Goal: Information Seeking & Learning: Learn about a topic

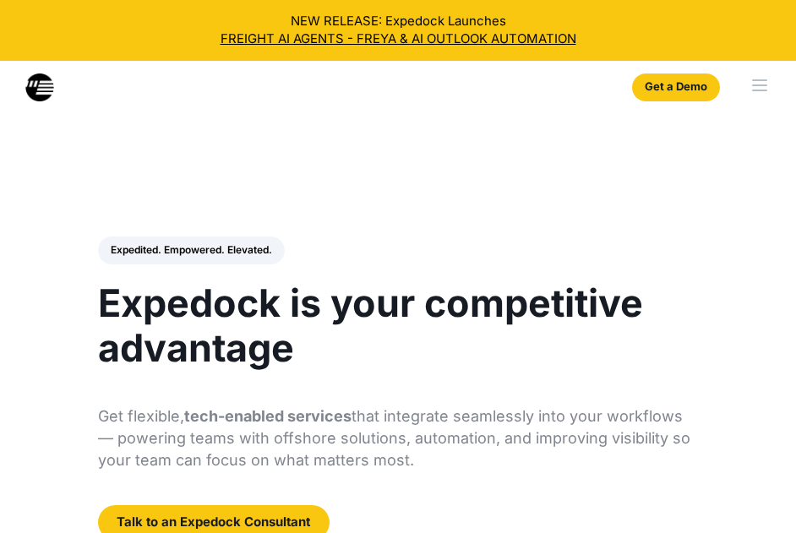
select select
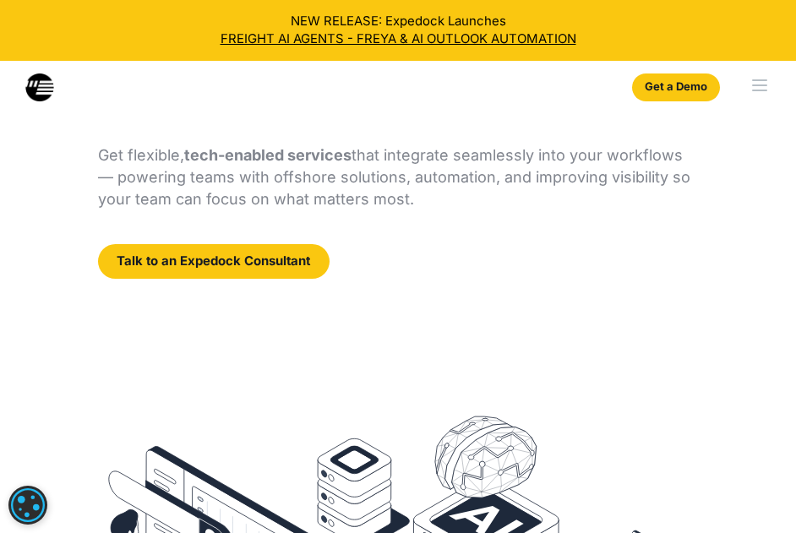
click at [201, 144] on div "Expedited. Empowered. Elevated. Automate Freight Document Extraction at 99.97% …" at bounding box center [398, 128] width 600 height 304
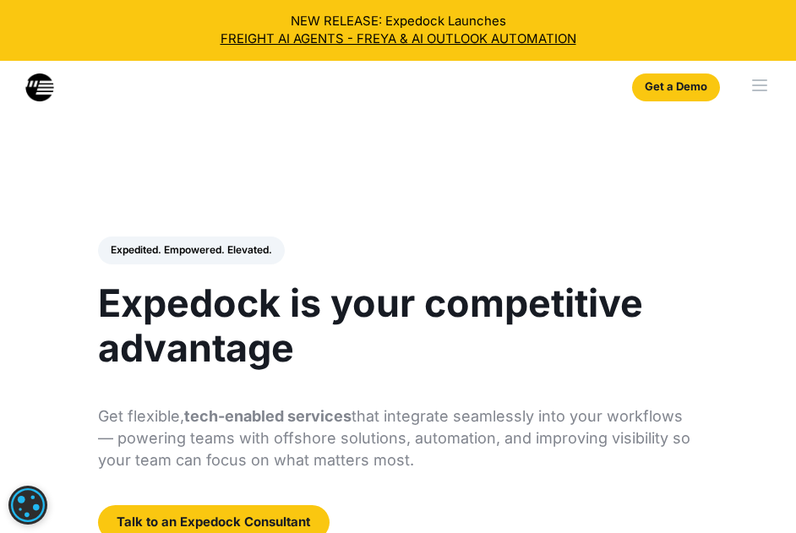
click at [773, 79] on div "menu" at bounding box center [760, 86] width 69 height 51
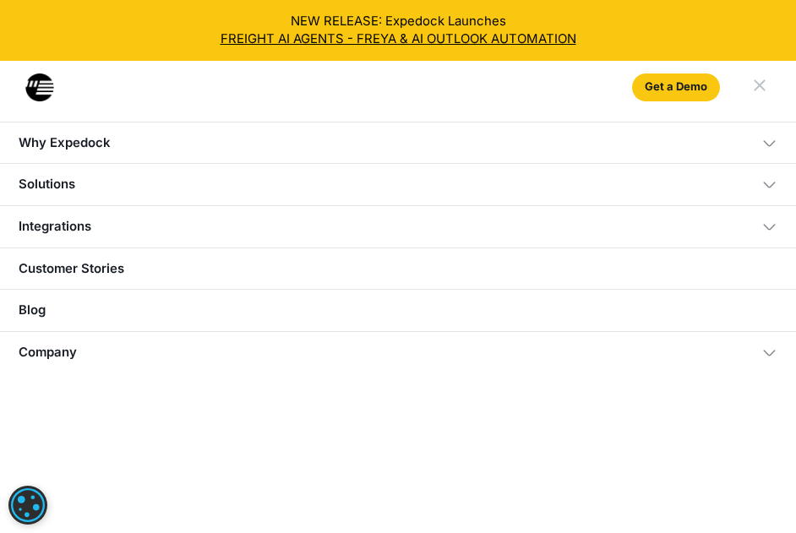
click at [62, 136] on div "Why Expedock" at bounding box center [65, 143] width 92 height 16
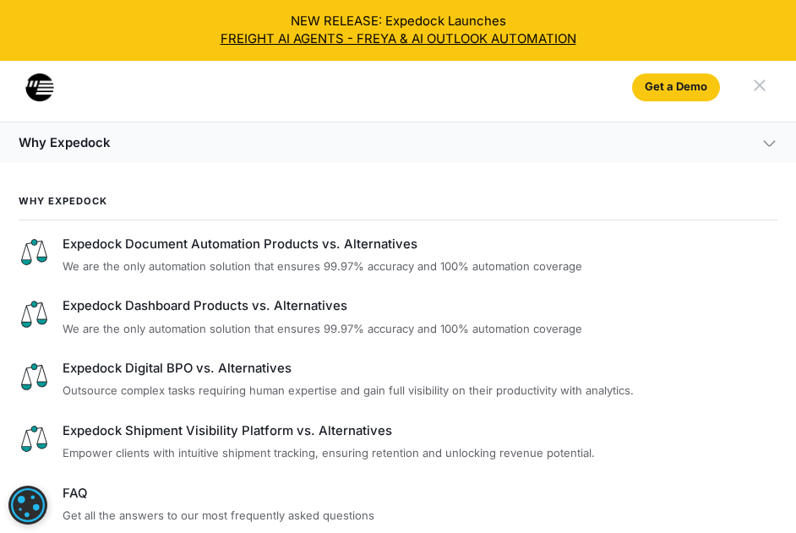
click at [100, 148] on div "Why Expedock" at bounding box center [65, 143] width 92 height 16
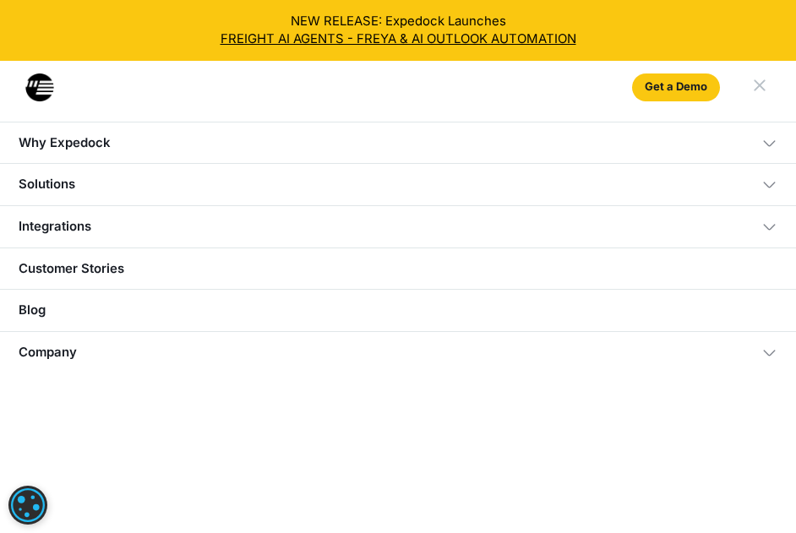
click at [65, 187] on div "Solutions" at bounding box center [47, 185] width 57 height 16
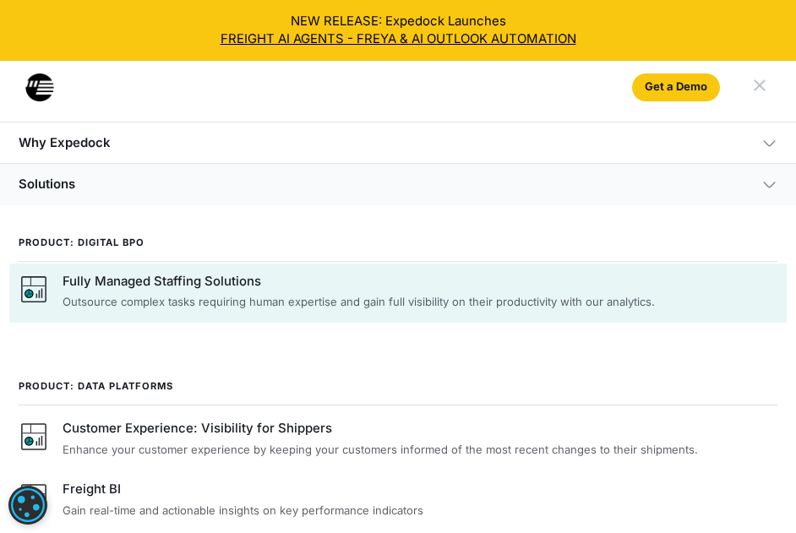
click at [144, 299] on p "Outsource complex tasks requiring human expertise and gain full visibility on t…" at bounding box center [419, 302] width 715 height 17
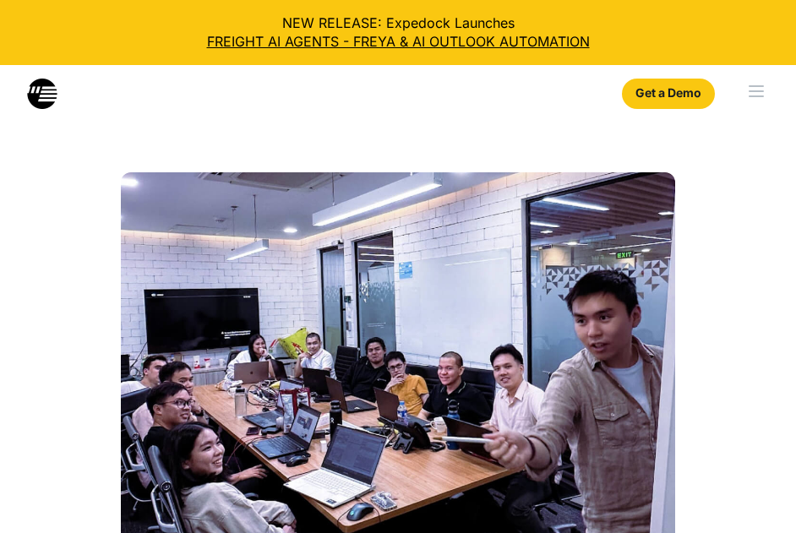
select select
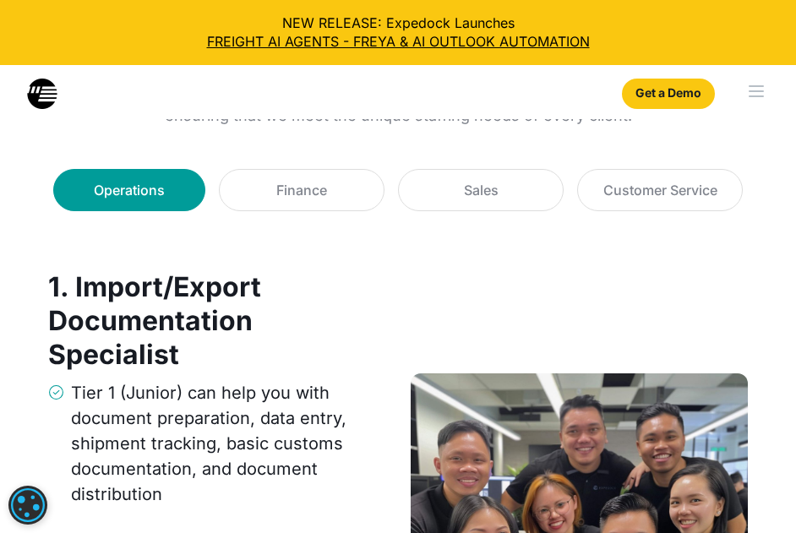
scroll to position [2703, 0]
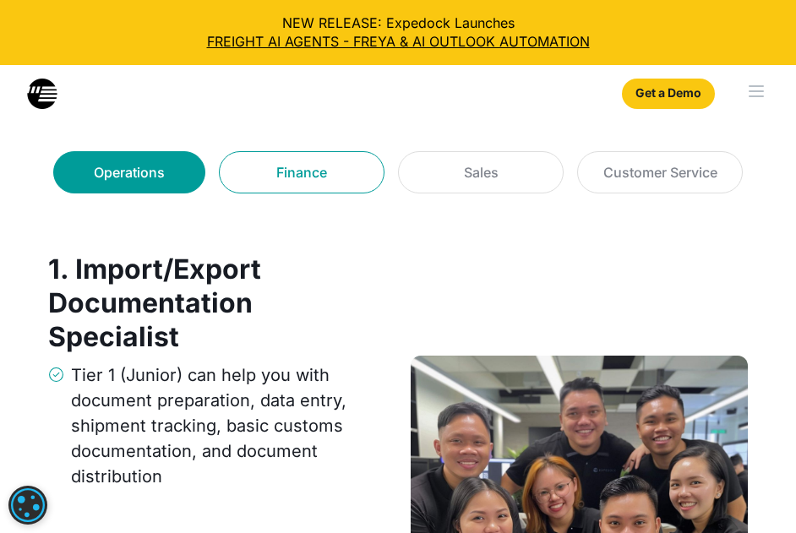
click at [340, 178] on link "Finance" at bounding box center [302, 172] width 166 height 42
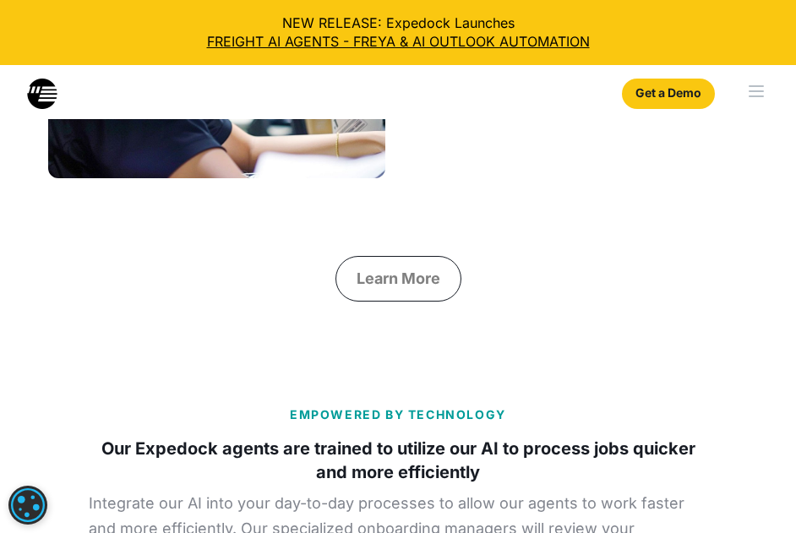
scroll to position [3125, 0]
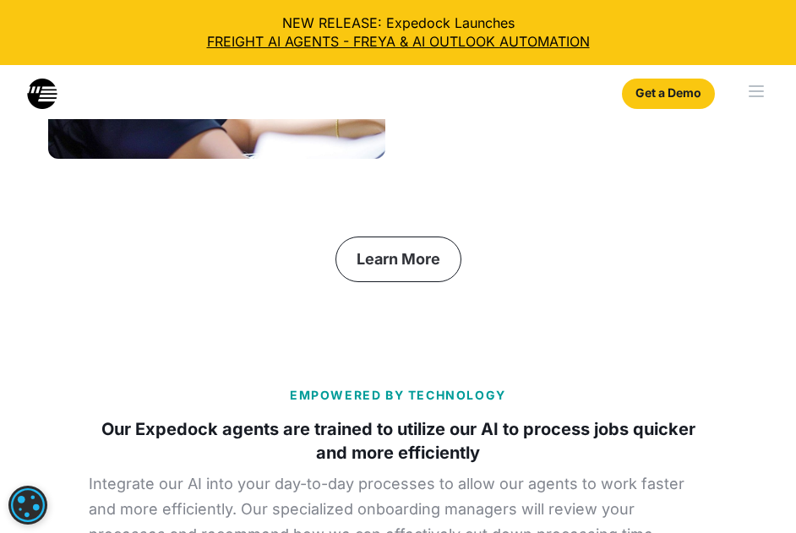
click at [432, 269] on link "Learn More" at bounding box center [398, 259] width 126 height 46
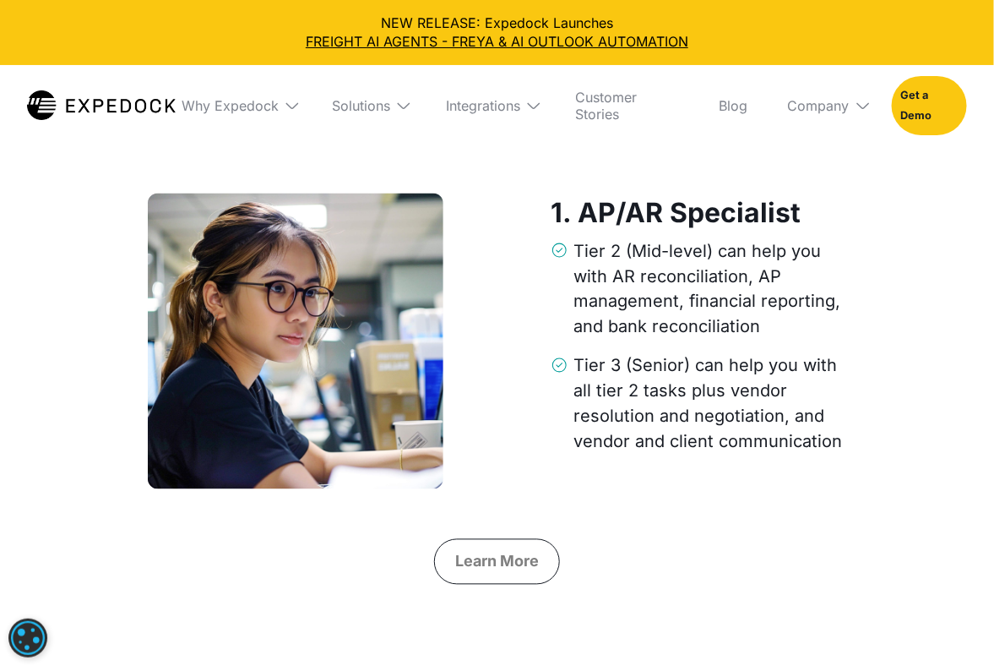
scroll to position [2658, 0]
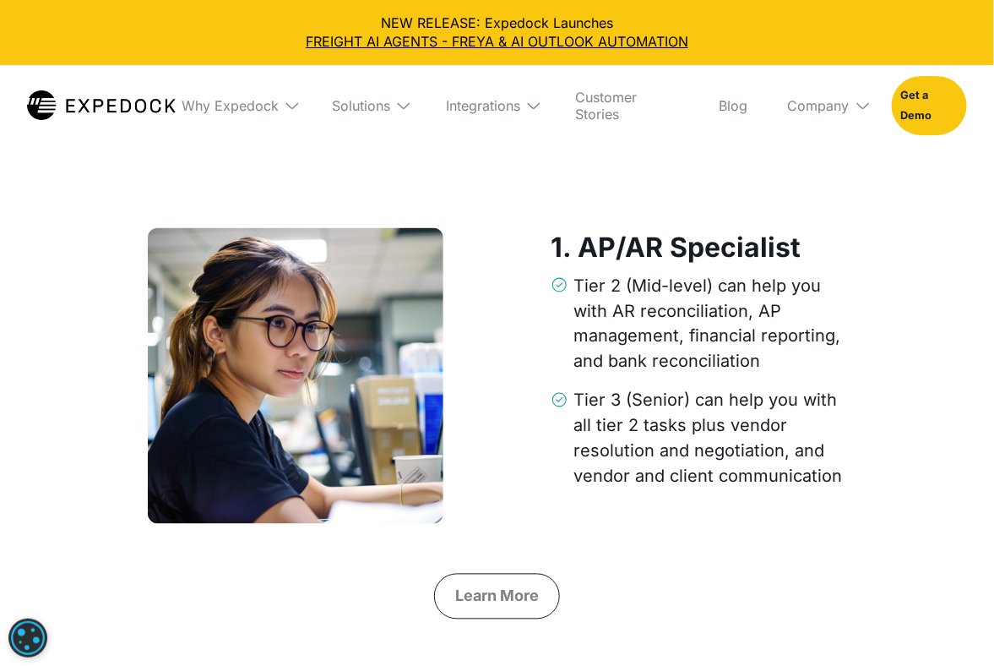
click at [503, 292] on div "1. AP/AR Specialist Tier 2 (Mid-level) can help you with AR reconciliation, AP …" at bounding box center [497, 375] width 716 height 307
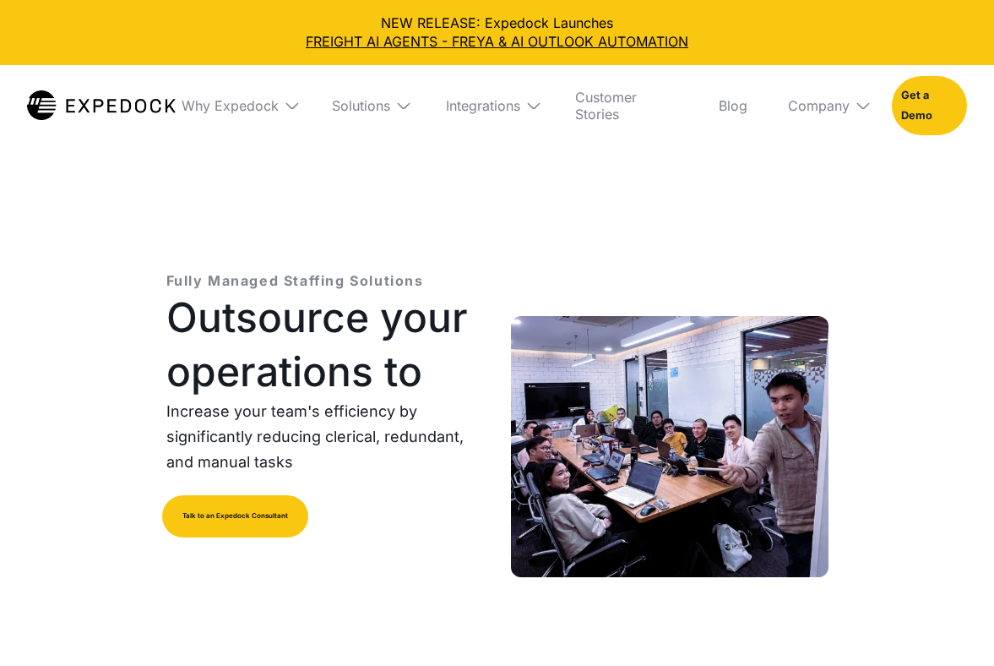
select select
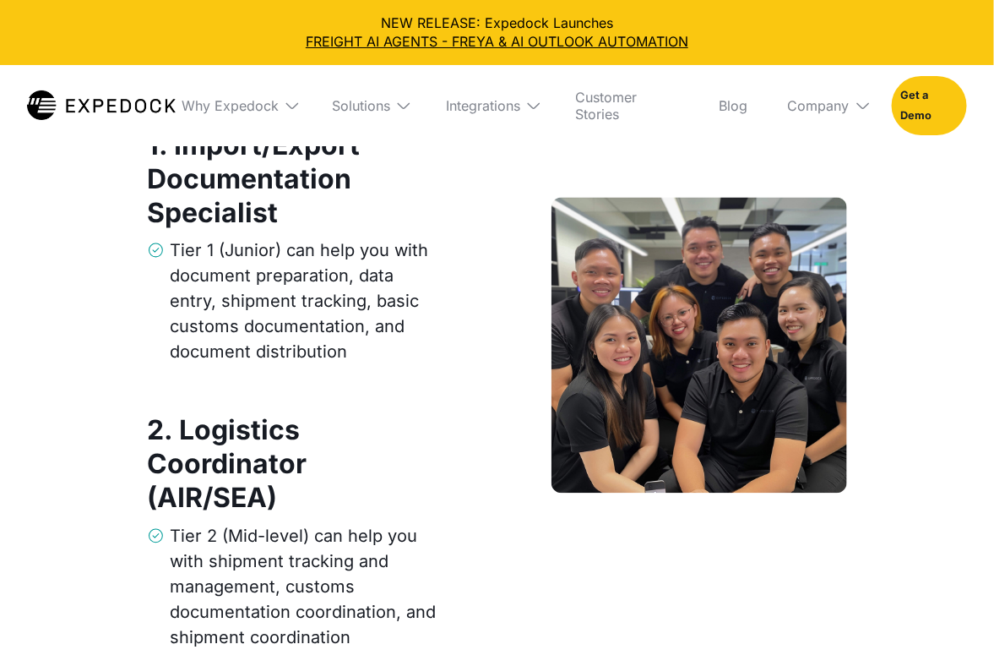
scroll to position [2338, 0]
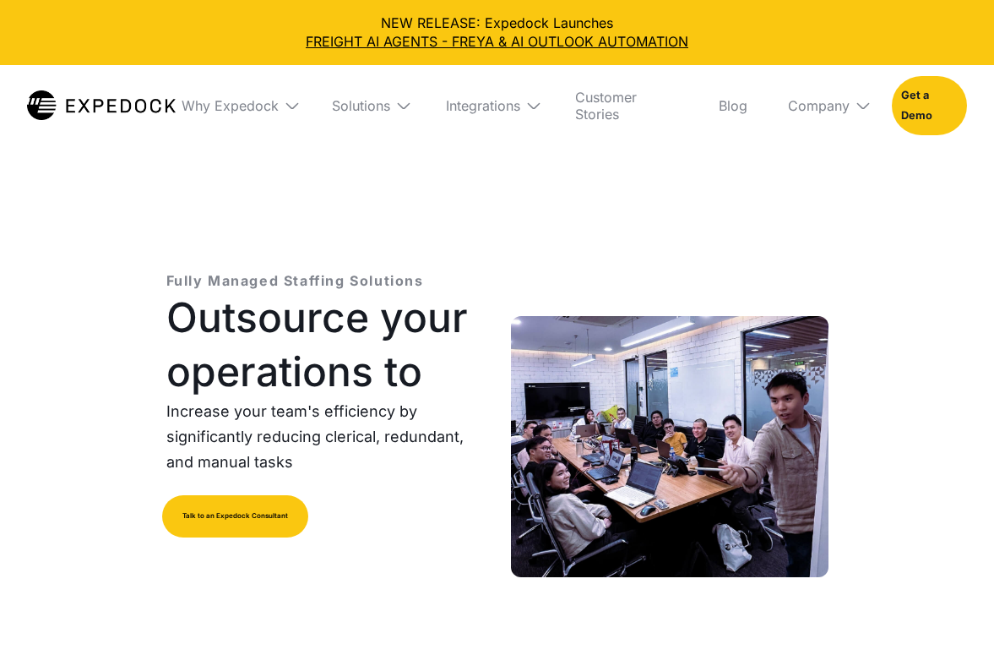
select select
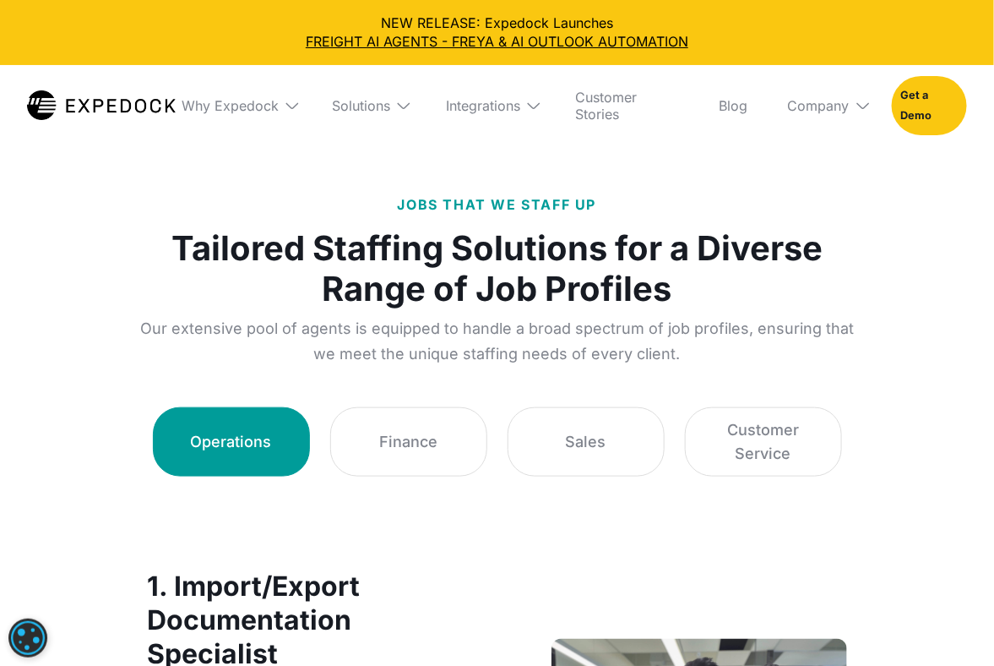
scroll to position [2200, 0]
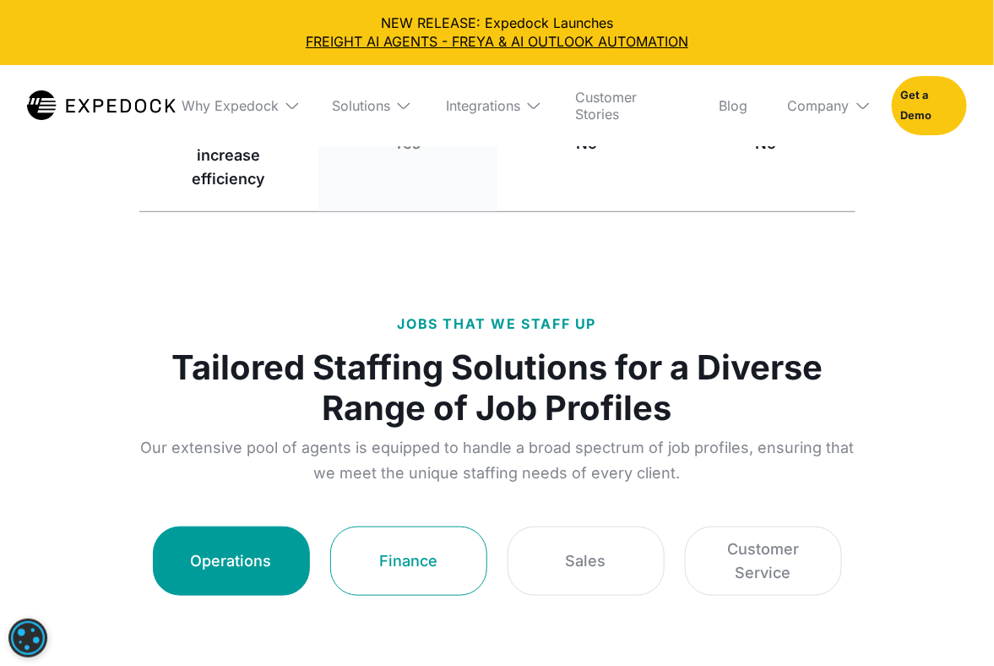
click at [347, 563] on link "Finance" at bounding box center [408, 560] width 157 height 69
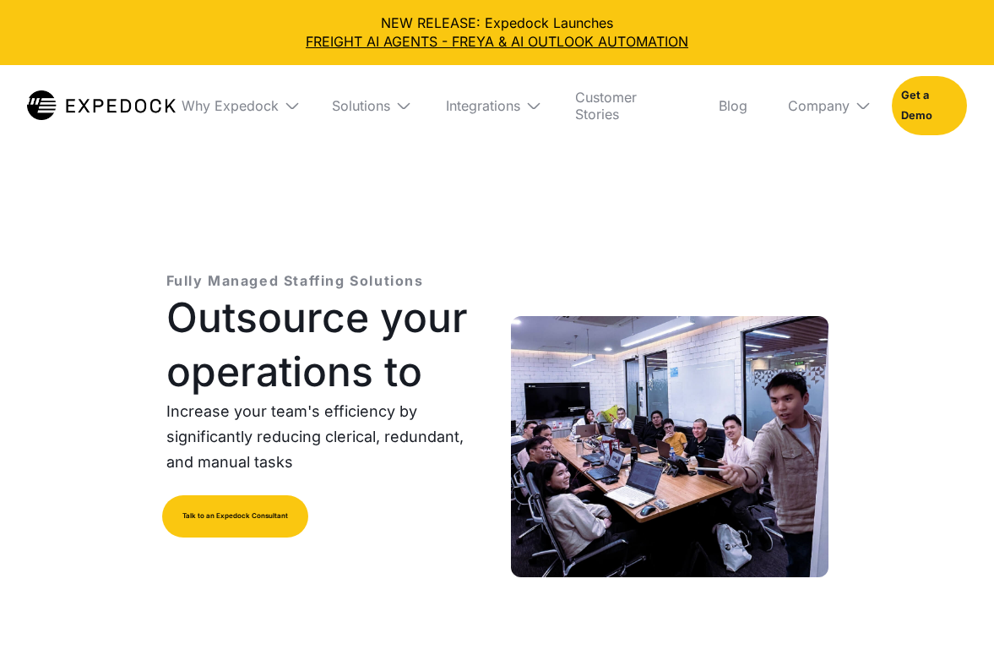
select select
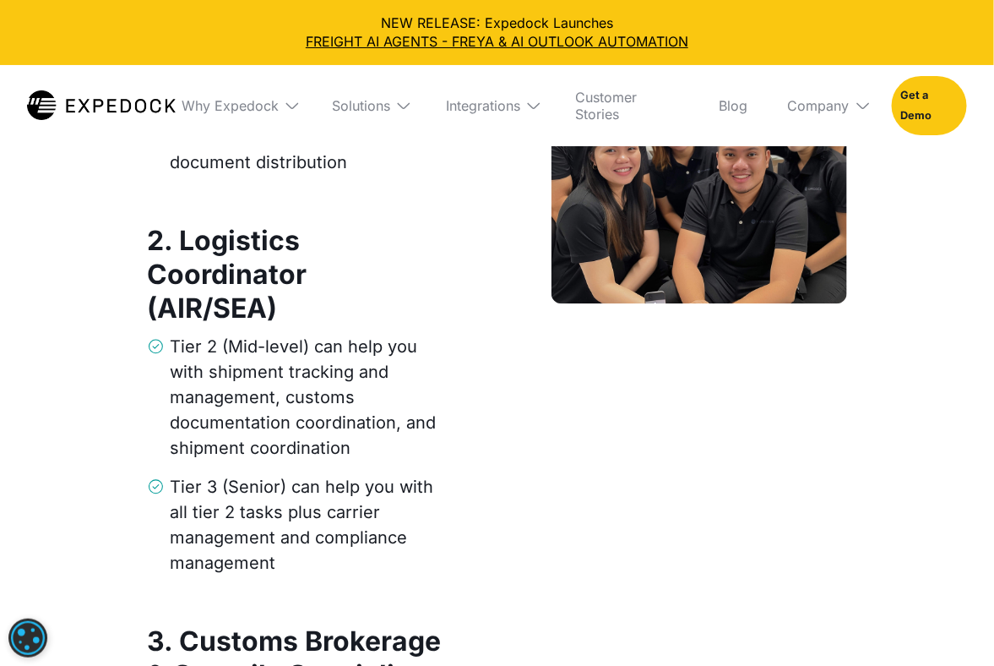
scroll to position [2534, 0]
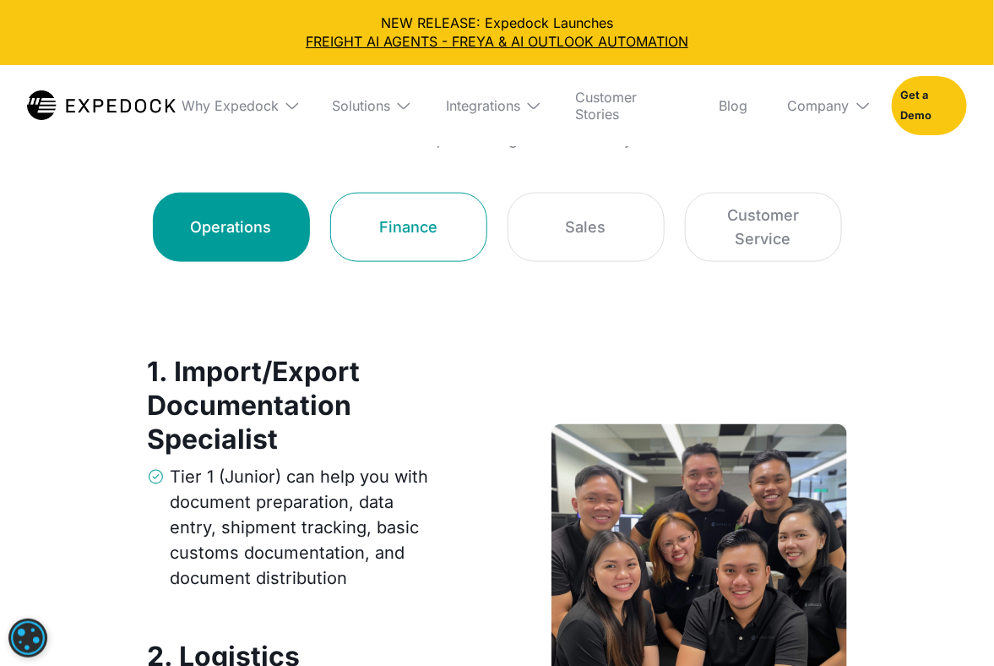
click at [432, 229] on div "Finance" at bounding box center [408, 227] width 58 height 24
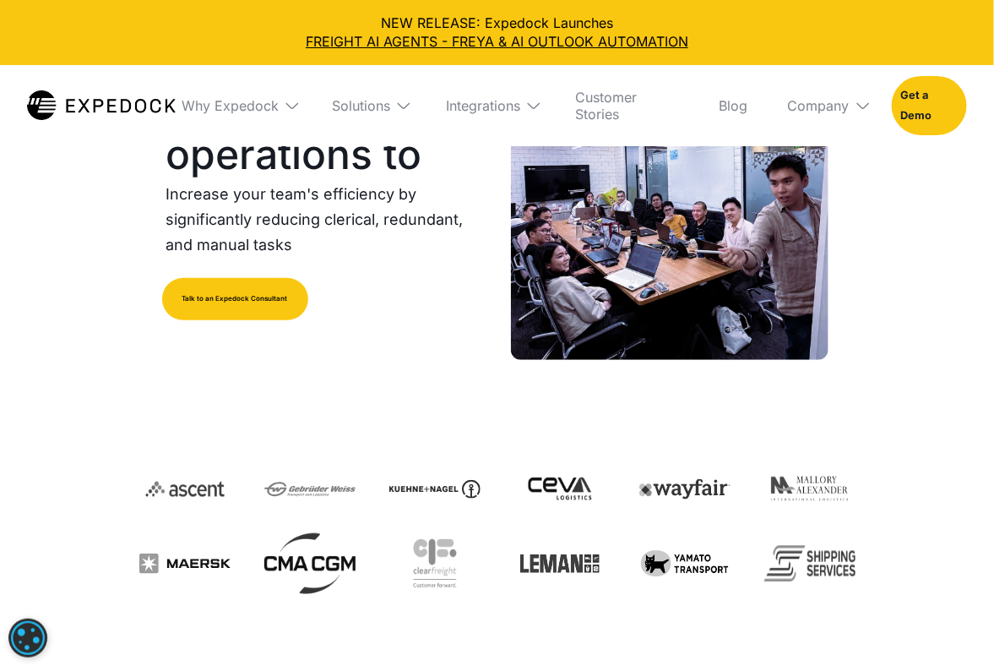
scroll to position [0, 0]
